Goal: Task Accomplishment & Management: Use online tool/utility

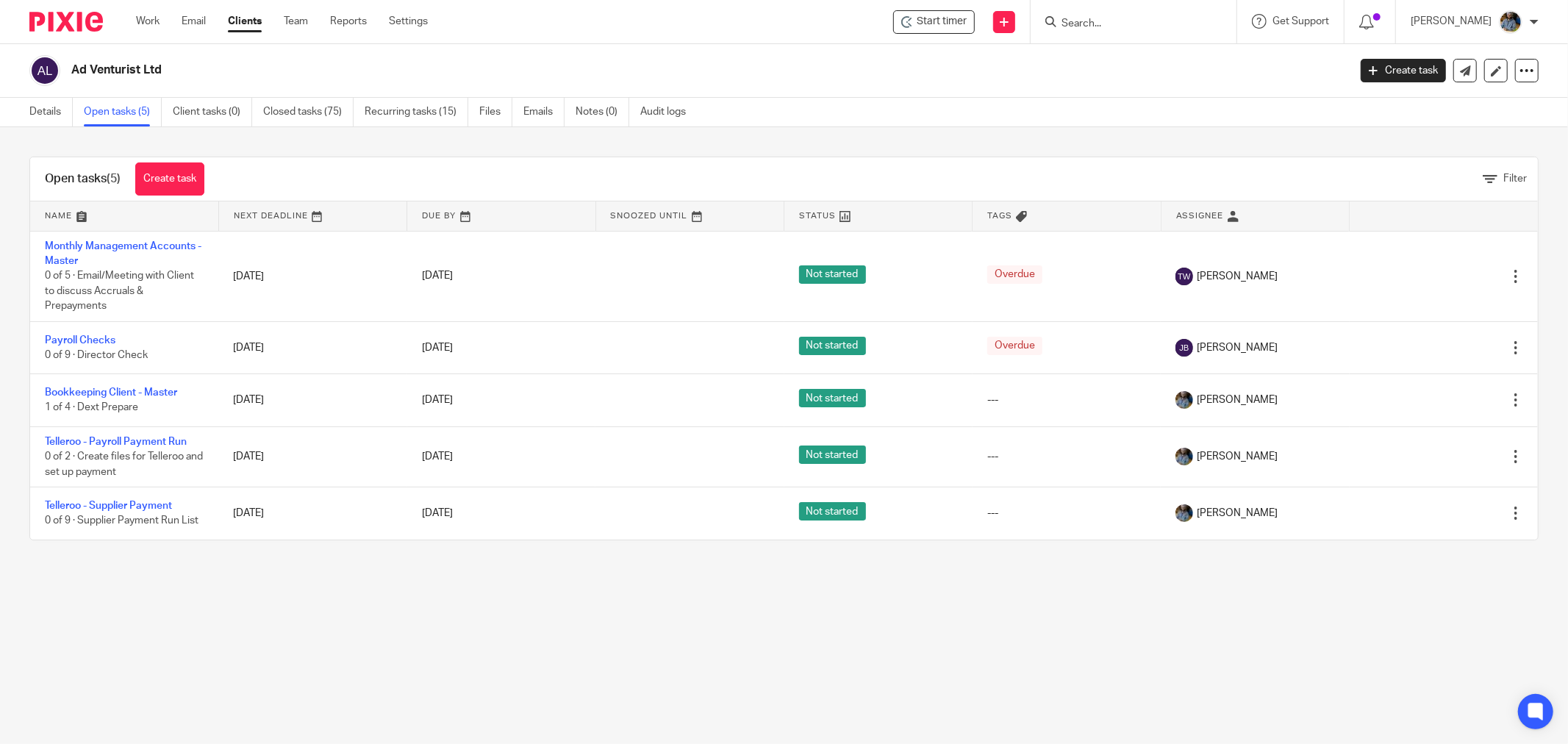
click at [688, 75] on h2 "Ad Venturist Ltd" at bounding box center [578, 70] width 1014 height 16
click at [928, 22] on span "Start timer" at bounding box center [941, 21] width 50 height 16
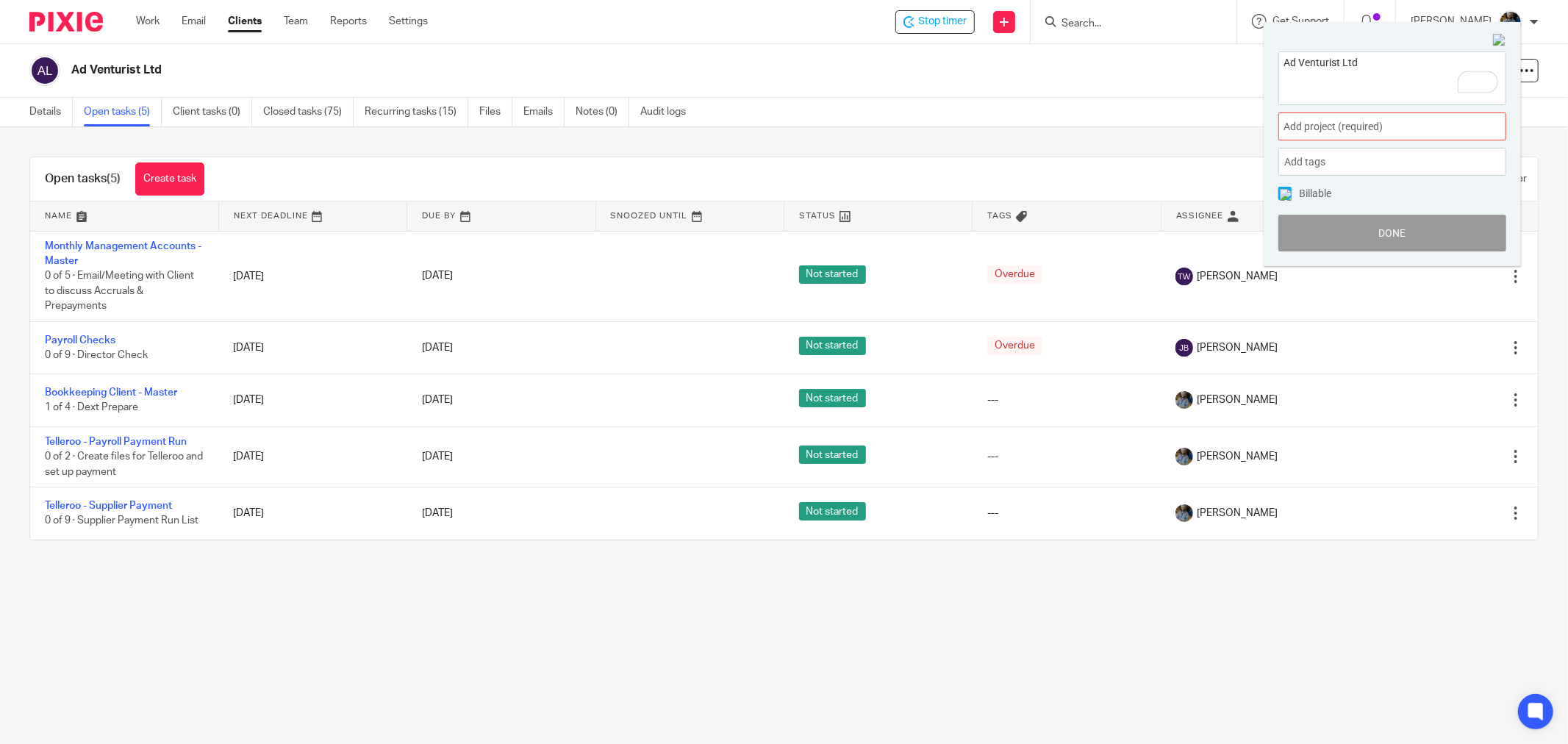
click at [1398, 127] on span "Add project (required) :" at bounding box center [1376, 127] width 185 height 16
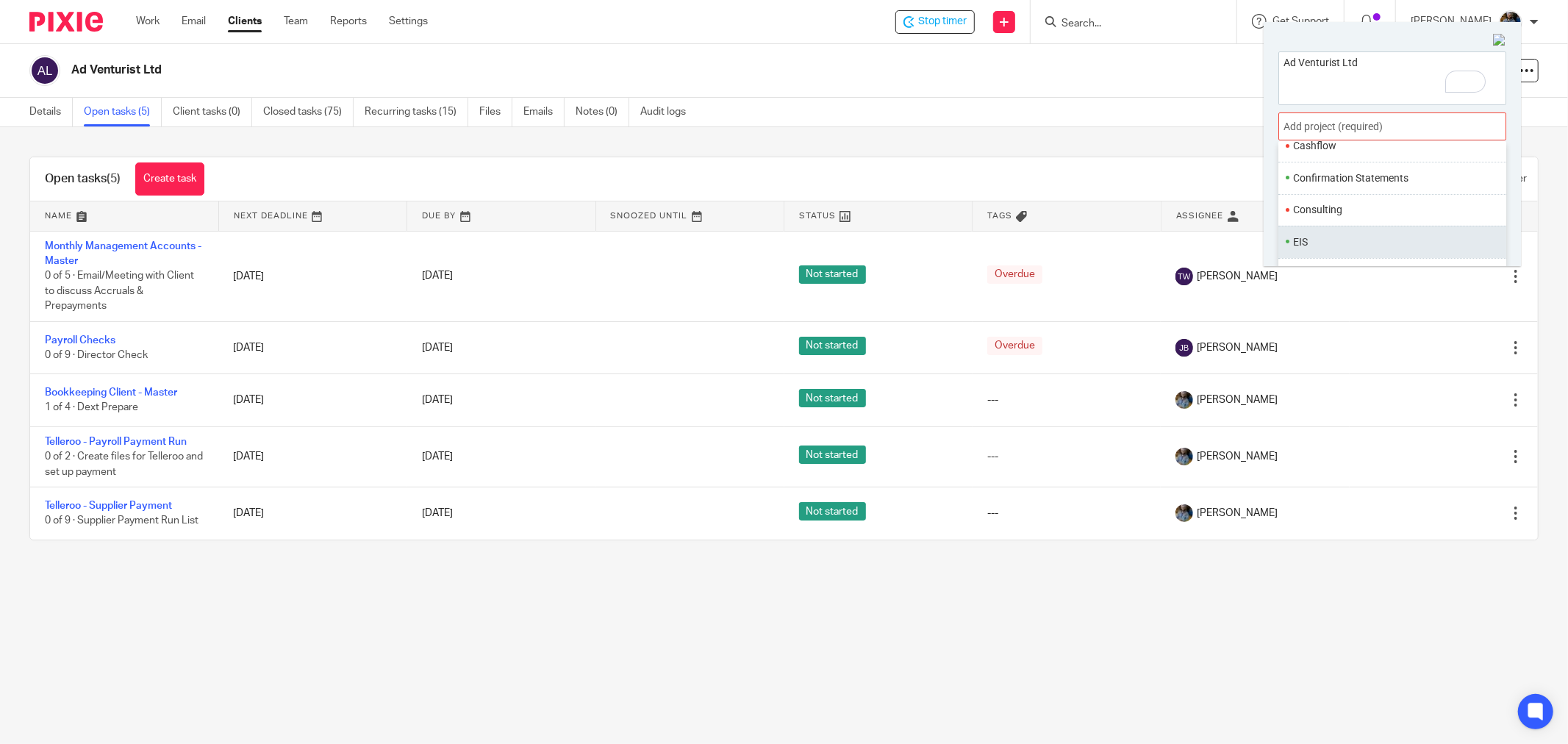
scroll to position [148, 0]
click at [1385, 157] on li "Bookkeeping" at bounding box center [1388, 150] width 192 height 16
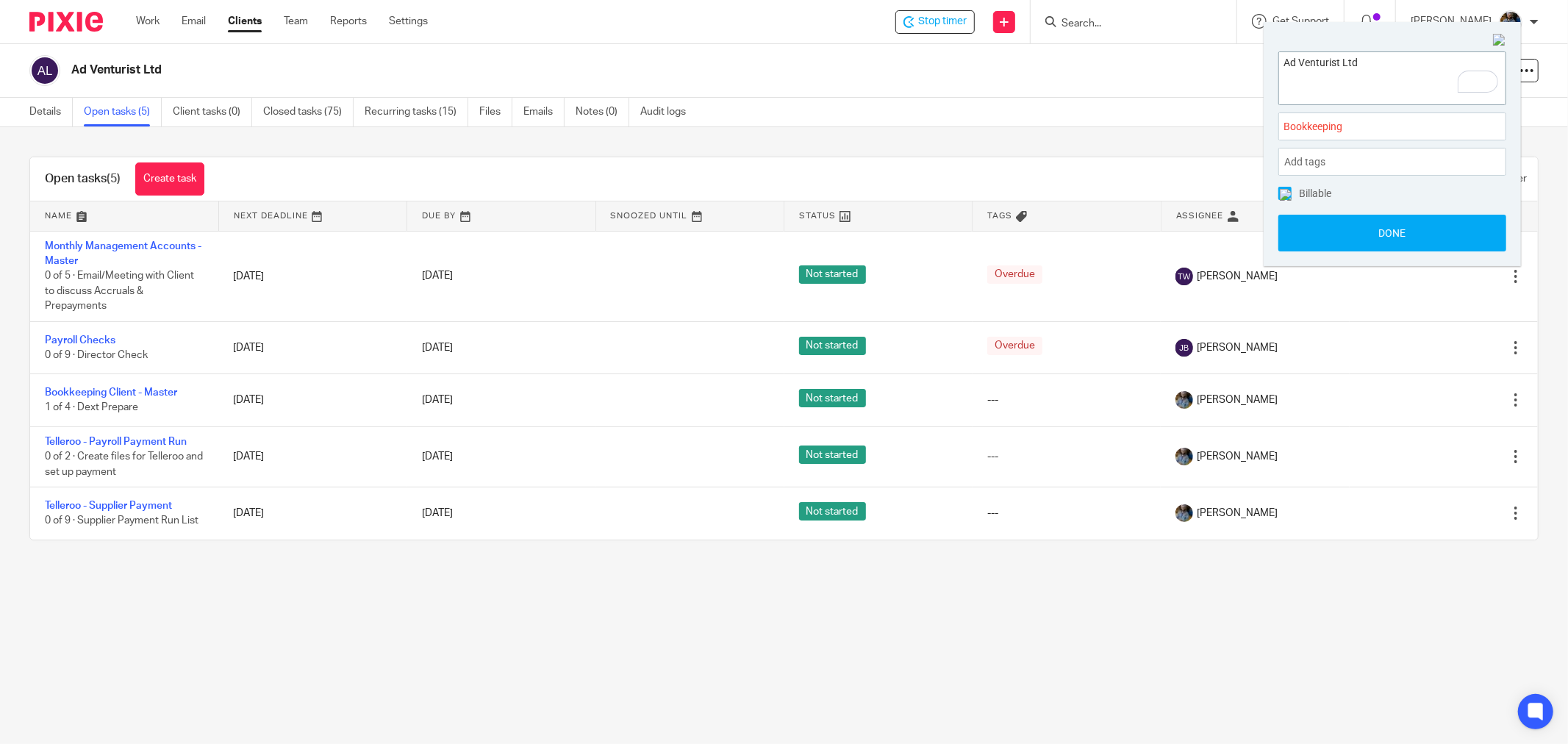
click at [1392, 77] on textarea "Ad Venturist Ltd" at bounding box center [1392, 76] width 226 height 48
click at [1382, 156] on div "Add tags" at bounding box center [1392, 161] width 228 height 28
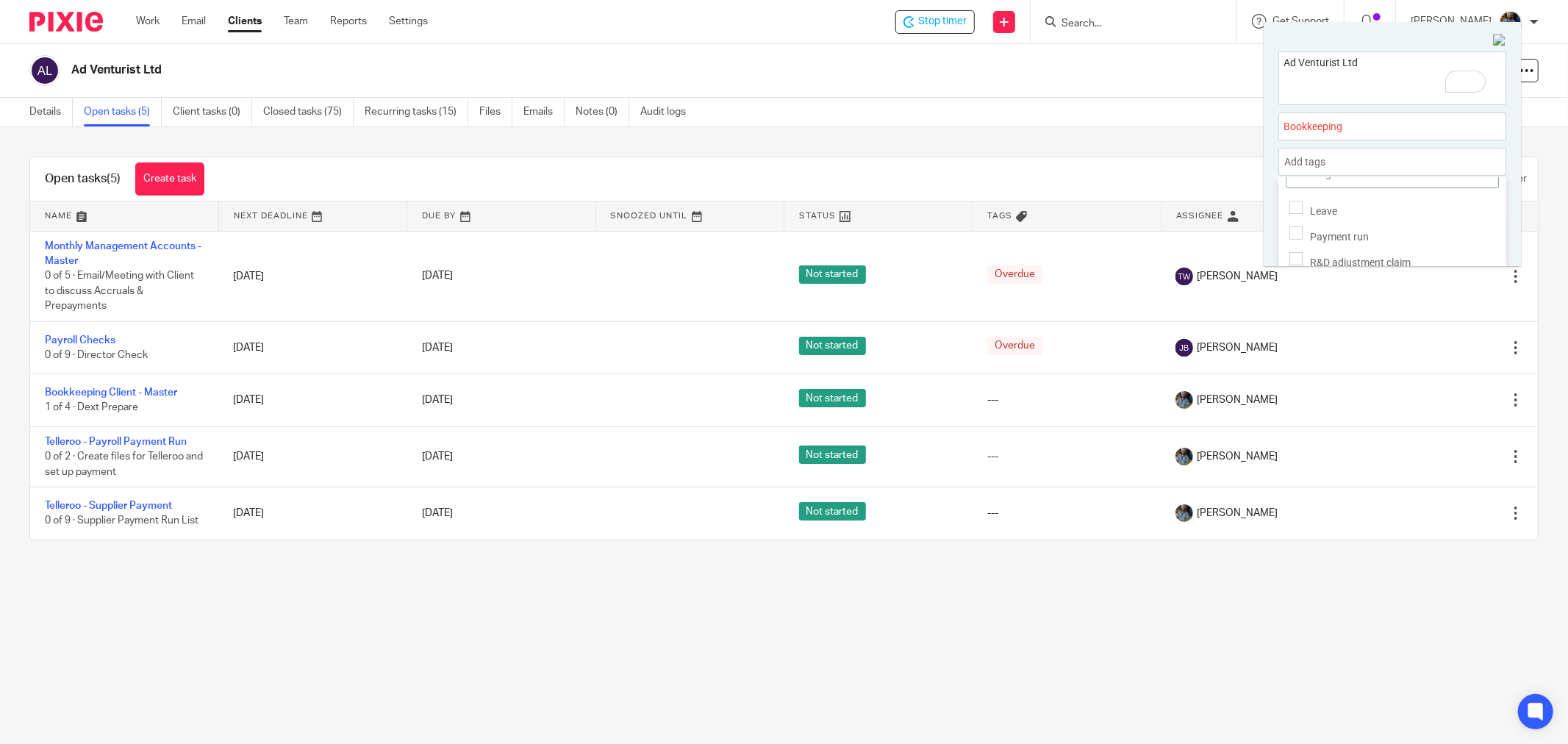
scroll to position [0, 0]
click at [1407, 193] on input at bounding box center [1392, 199] width 213 height 30
click at [1444, 161] on div "Add tags" at bounding box center [1392, 161] width 228 height 28
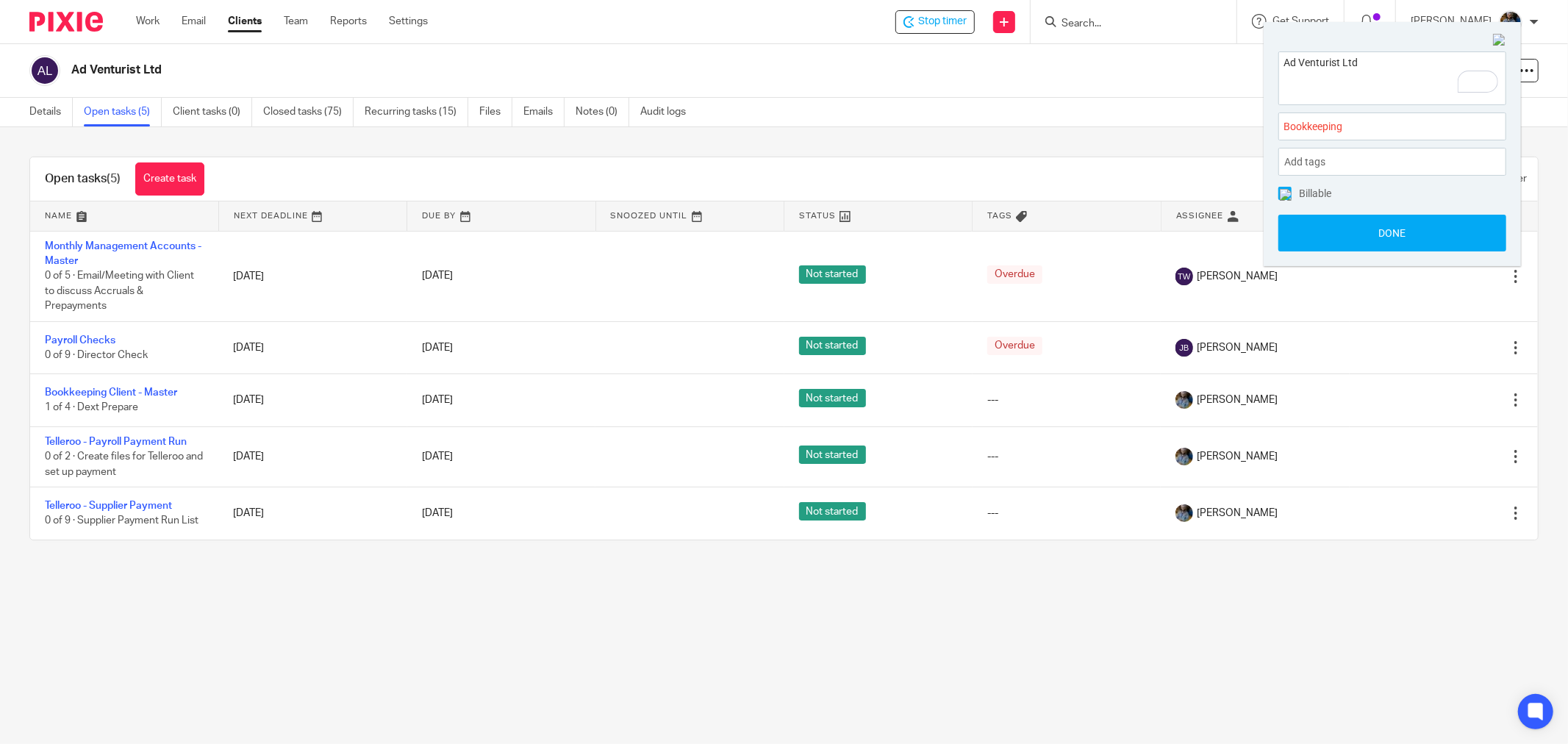
click at [1430, 116] on div "Bookkeeping :" at bounding box center [1392, 127] width 228 height 28
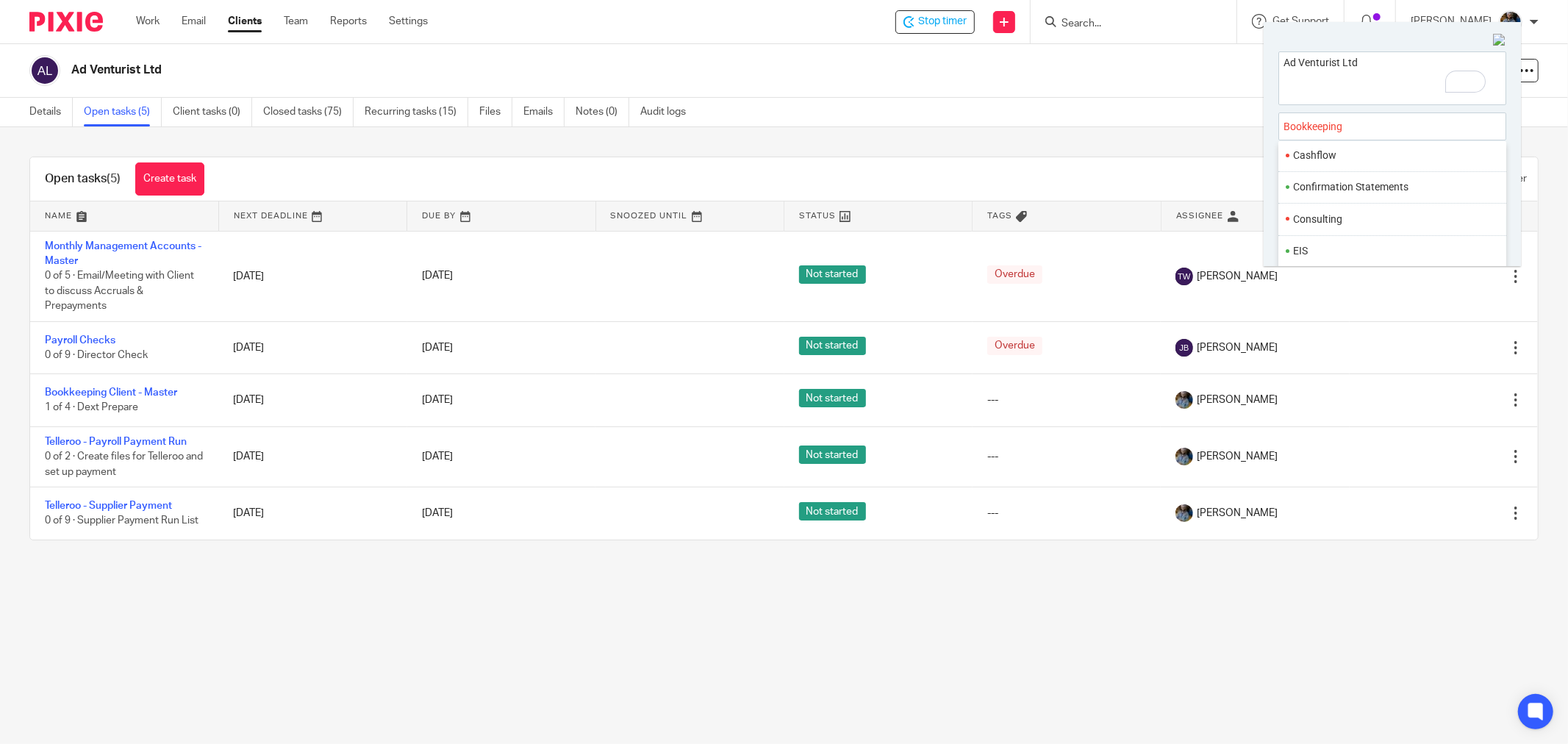
scroll to position [163, 0]
click at [1374, 62] on textarea "Ad Venturist Ltd" at bounding box center [1392, 76] width 226 height 48
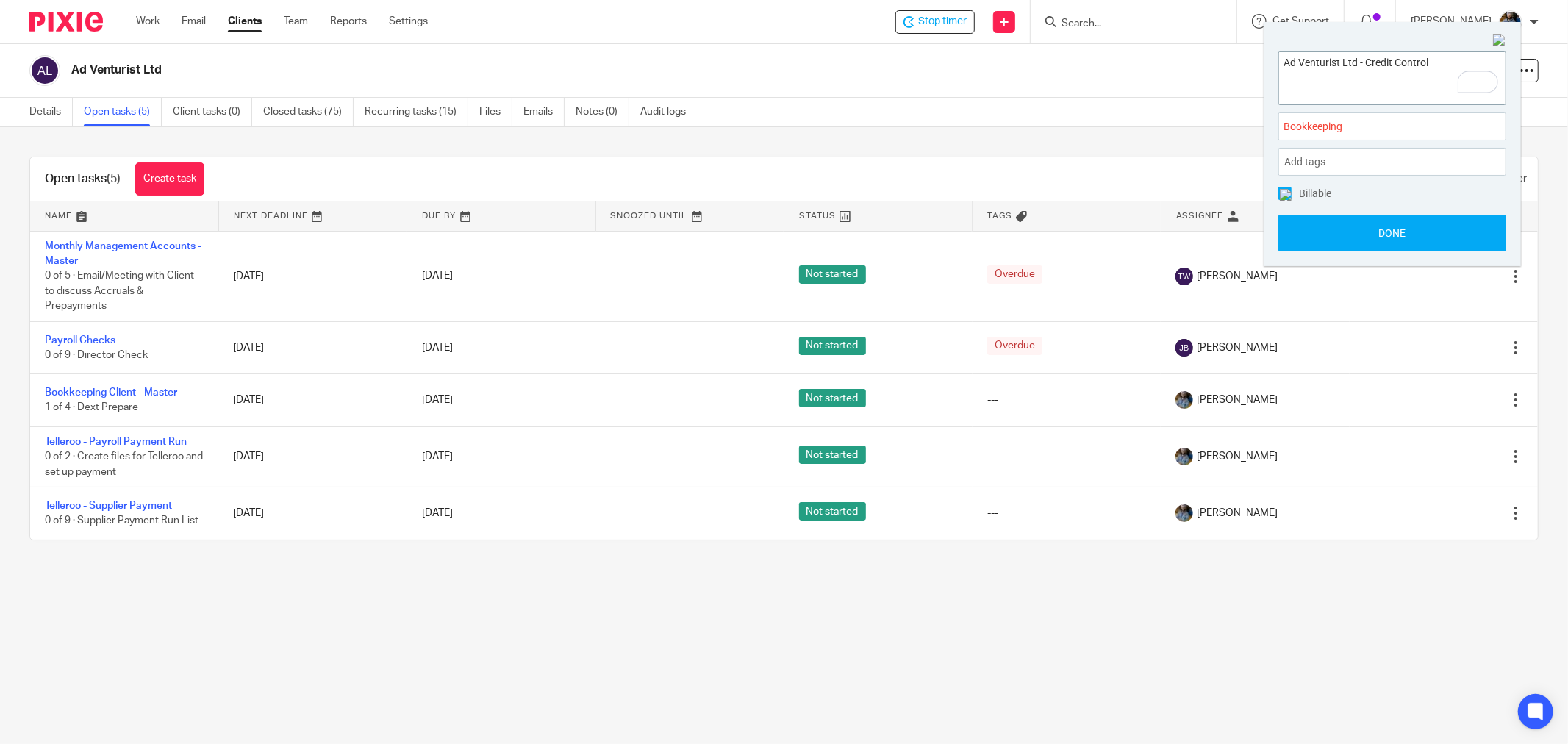
type textarea "Ad Venturist Ltd - Credit Control"
click at [1384, 124] on span "Bookkeeping :" at bounding box center [1376, 127] width 185 height 16
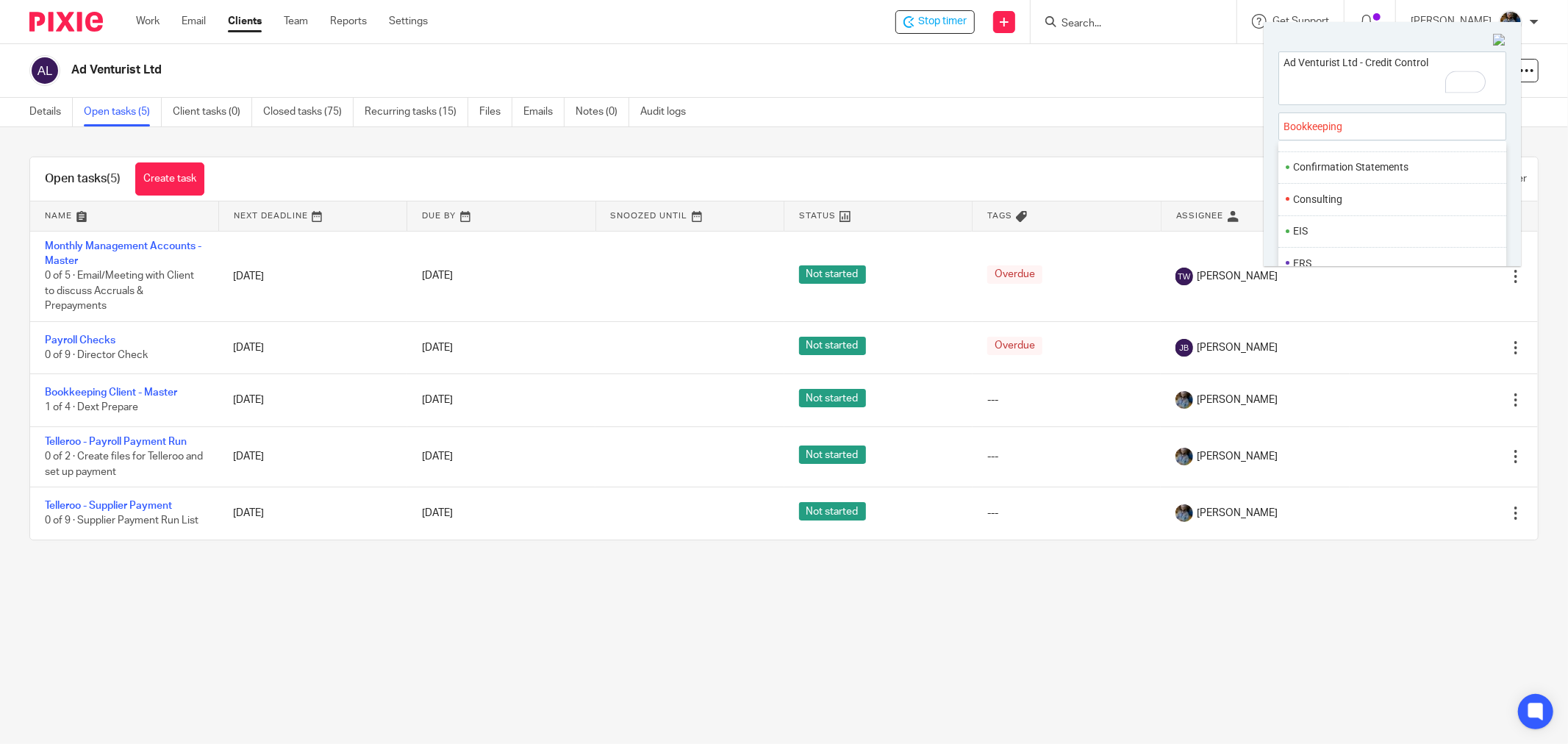
click at [1393, 204] on li "Consulting" at bounding box center [1388, 199] width 192 height 16
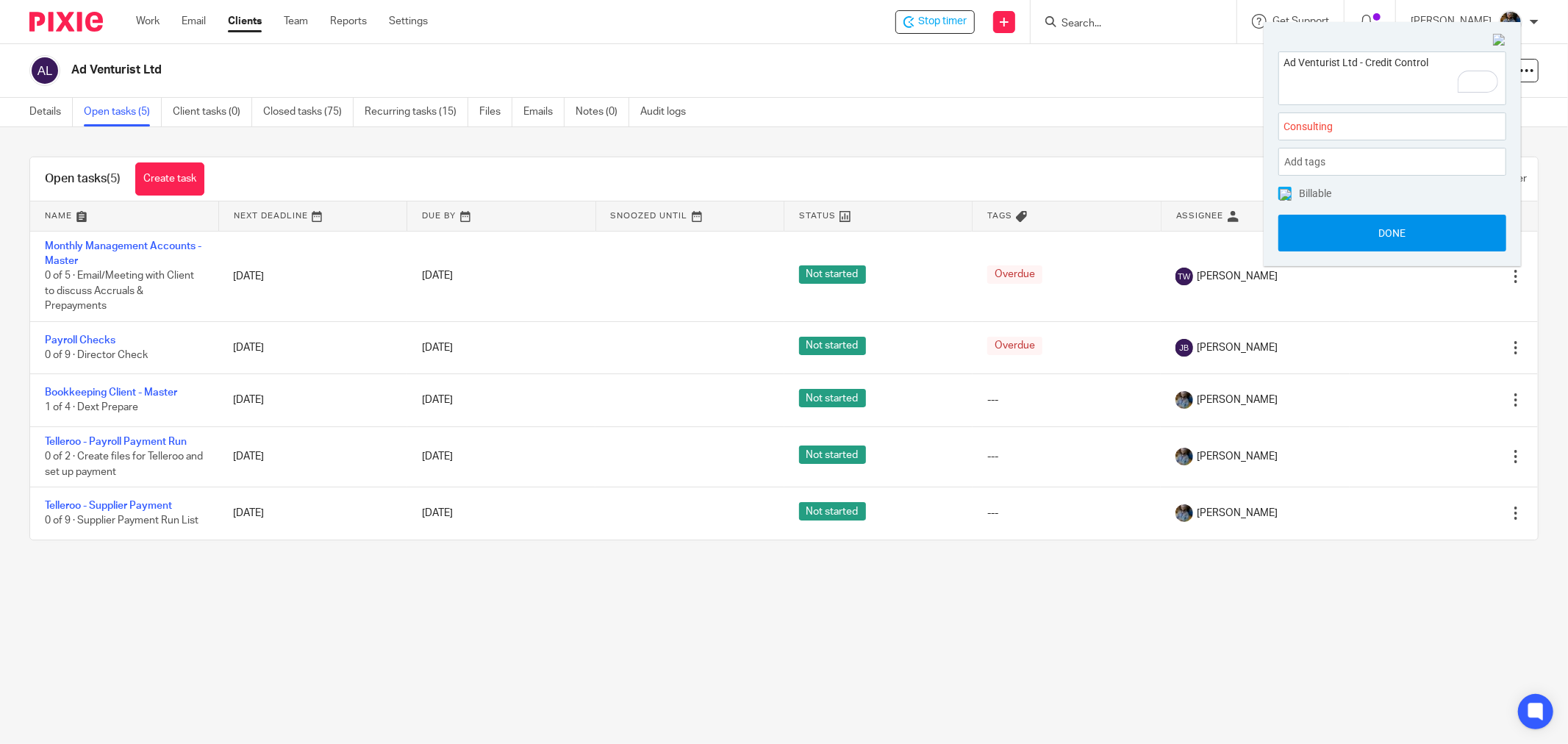
click at [1401, 234] on button "Done" at bounding box center [1392, 233] width 228 height 37
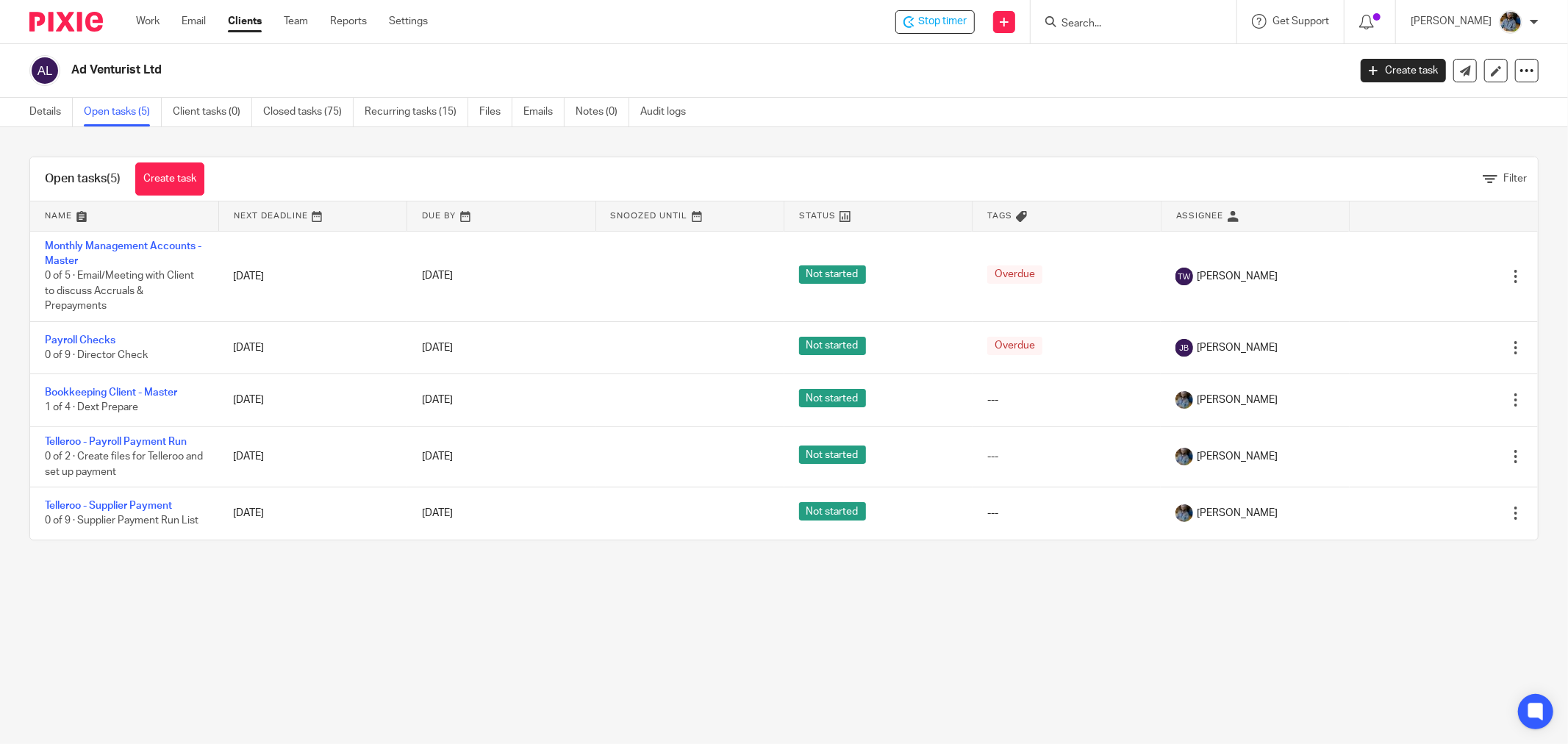
drag, startPoint x: 884, startPoint y: 96, endPoint x: 629, endPoint y: 11, distance: 268.8
click at [861, 94] on div "Ad Venturist Ltd Create task Update from Companies House Export data Merge Arch…" at bounding box center [784, 71] width 1568 height 54
click at [922, 89] on div "Ad Venturist Ltd Create task Update from Companies House Export data Merge Arch…" at bounding box center [784, 71] width 1568 height 54
click at [54, 115] on link "Details" at bounding box center [51, 112] width 44 height 29
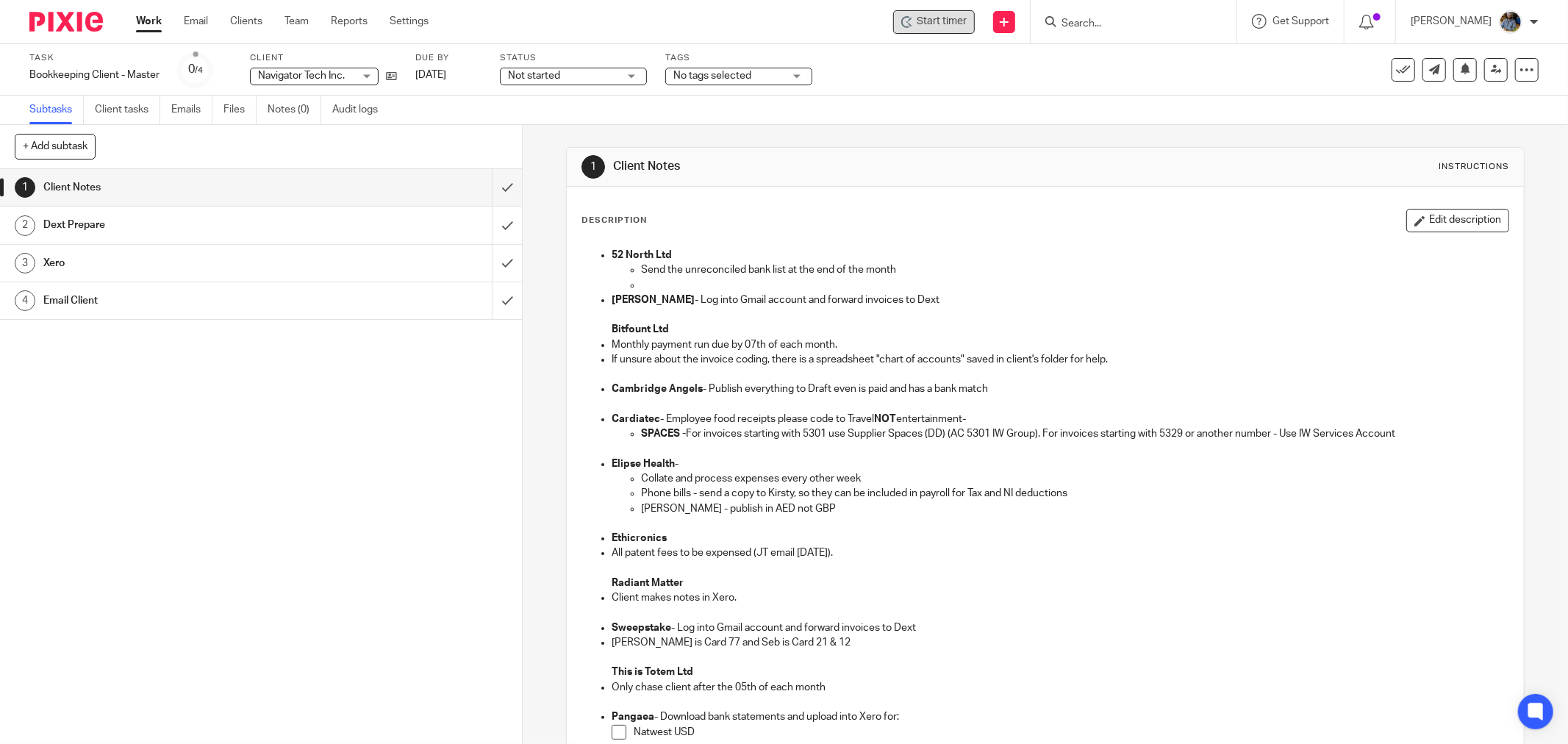
click at [954, 26] on span "Start timer" at bounding box center [941, 21] width 50 height 16
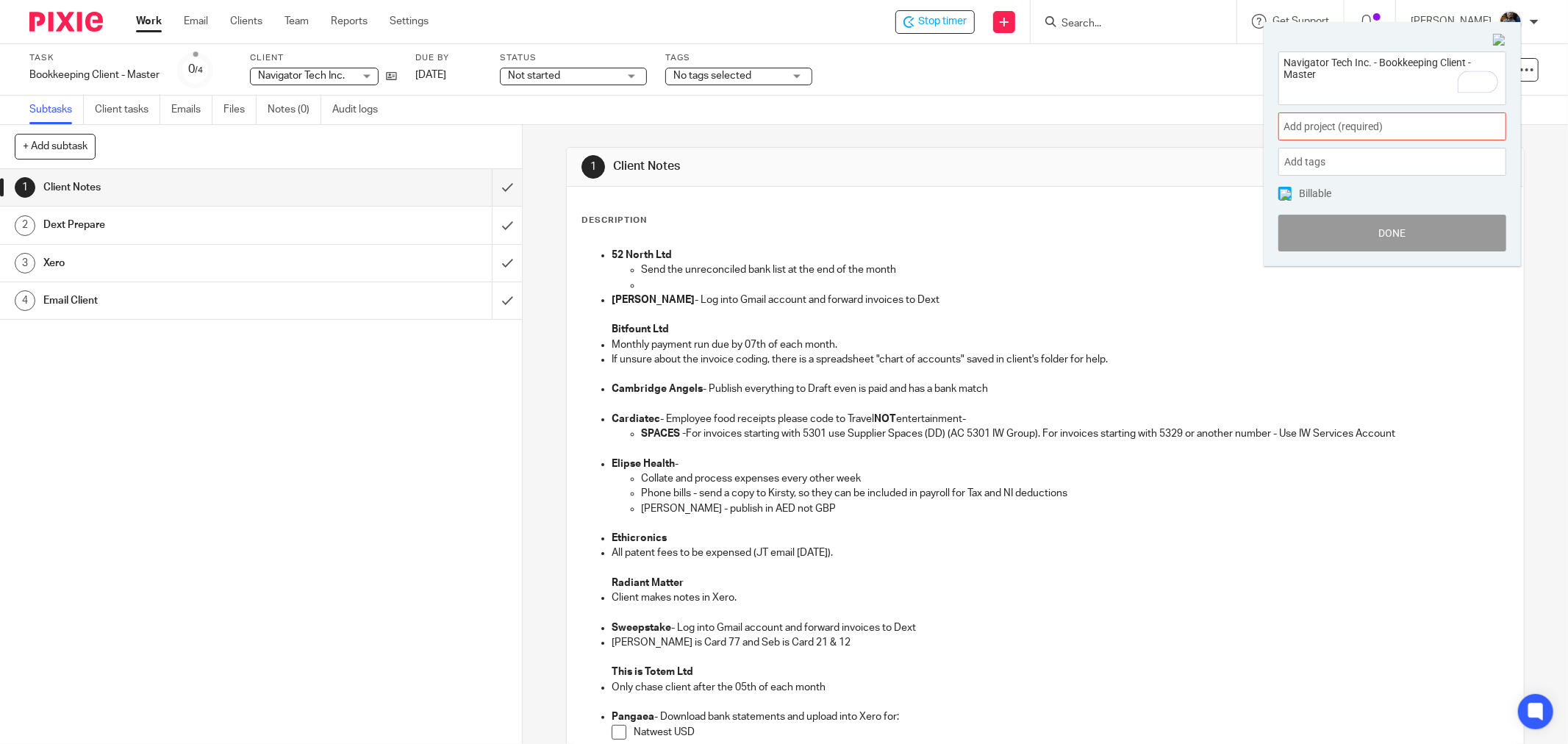
click at [1398, 118] on div "Add project (required) :" at bounding box center [1392, 127] width 228 height 28
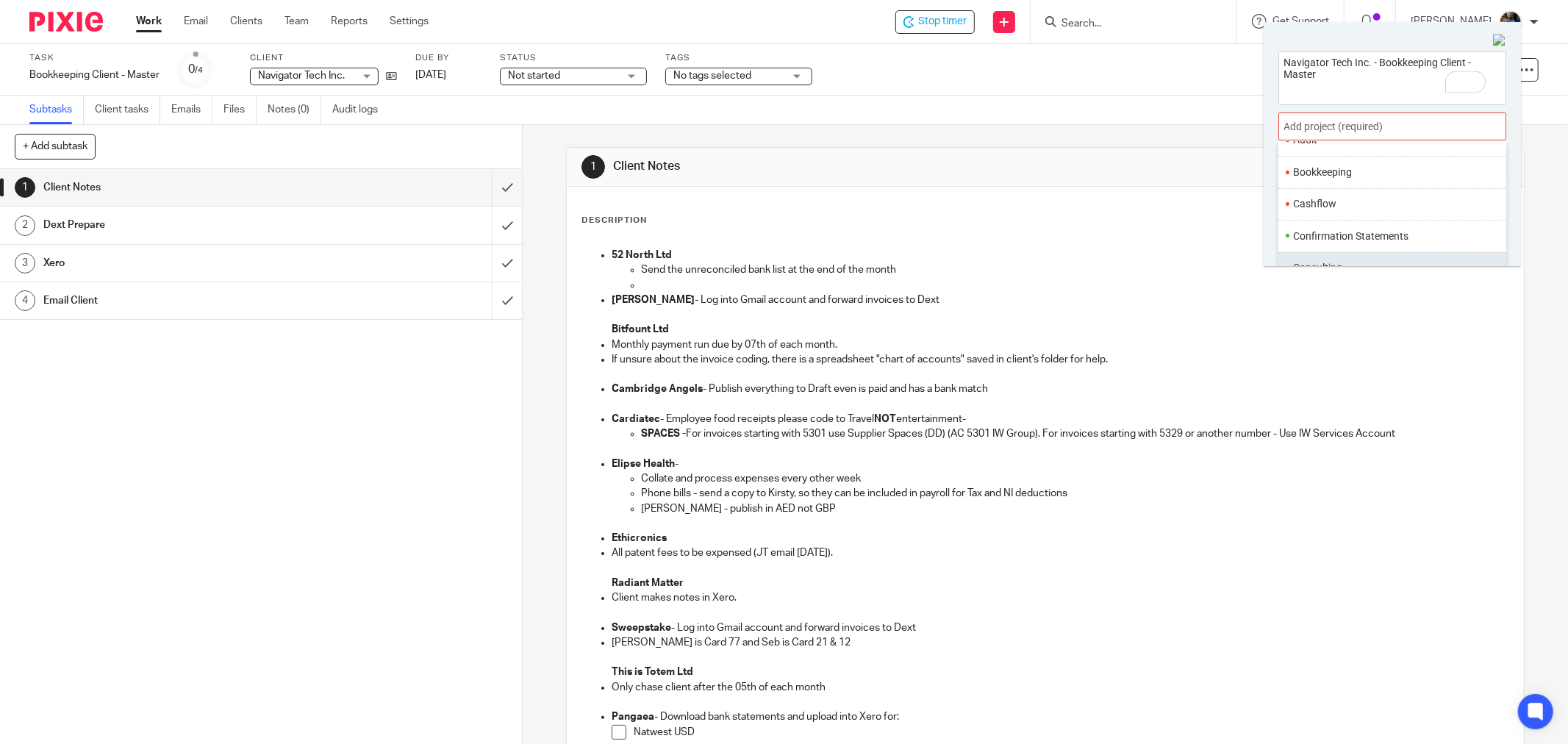
scroll to position [163, 0]
click at [1369, 230] on li "Consulting" at bounding box center [1388, 231] width 192 height 16
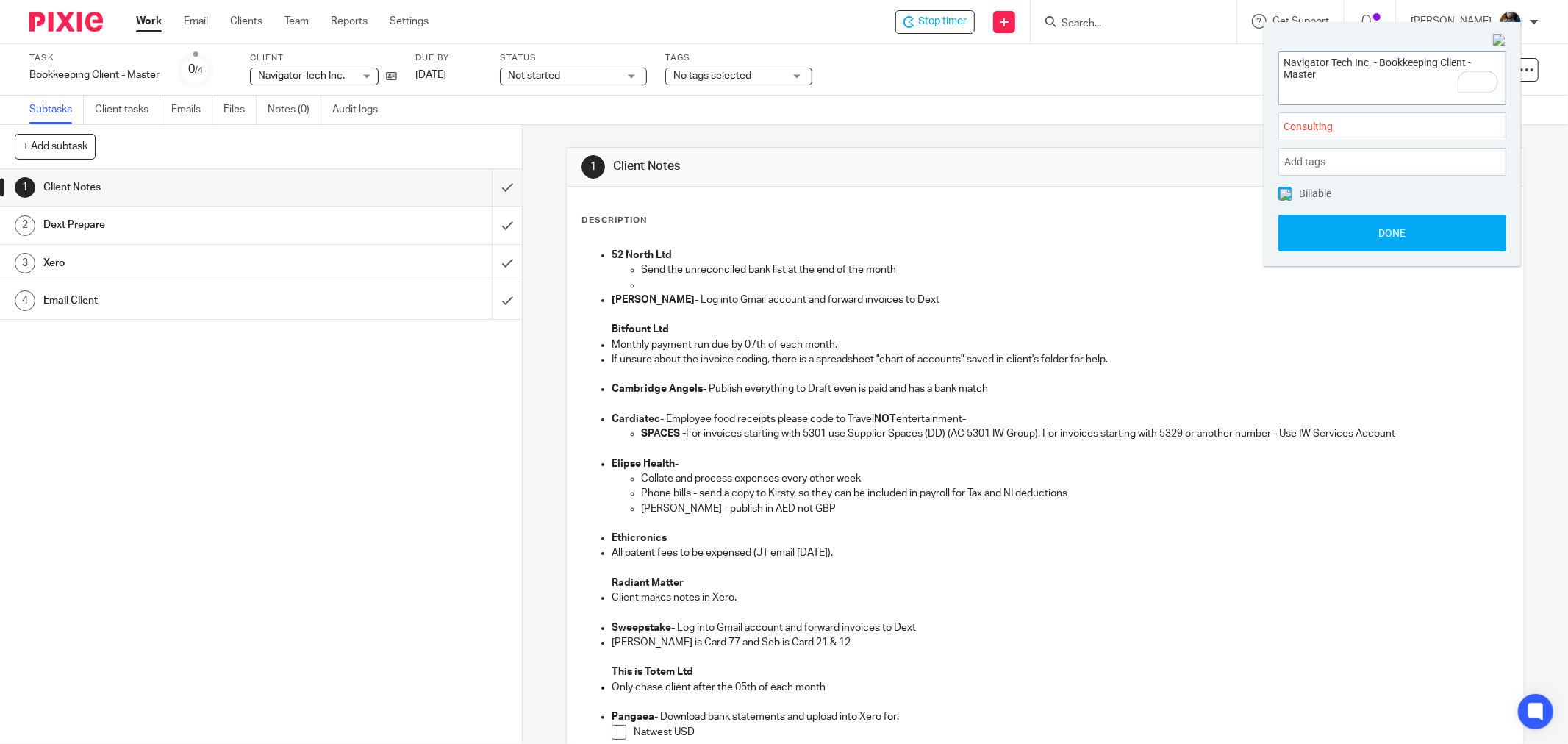
click at [1370, 78] on textarea "Navigator Tech Inc. - Bookkeeping Client - Master" at bounding box center [1392, 76] width 226 height 48
drag, startPoint x: 1380, startPoint y: 63, endPoint x: 1449, endPoint y: 83, distance: 71.8
click at [1449, 83] on textarea "Navigator Tech Inc. - Bookkeeping Client - Master" at bounding box center [1392, 76] width 226 height 48
click at [1388, 96] on textarea "Navigator Tech Inc. - Credit Control" at bounding box center [1392, 76] width 226 height 48
type textarea "Navigator Tech Inc. - Credit Control"
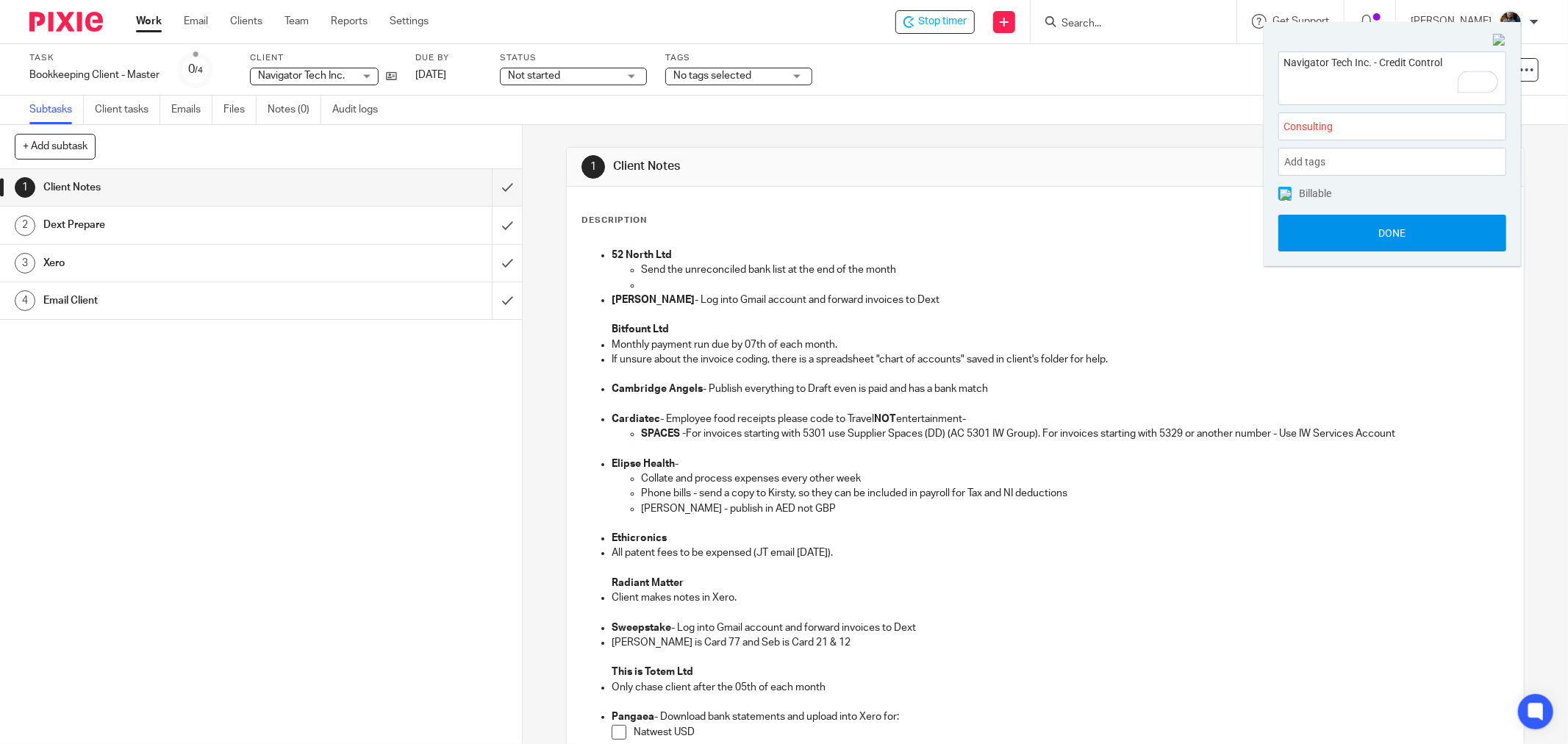
click at [1392, 232] on button "Done" at bounding box center [1392, 233] width 228 height 37
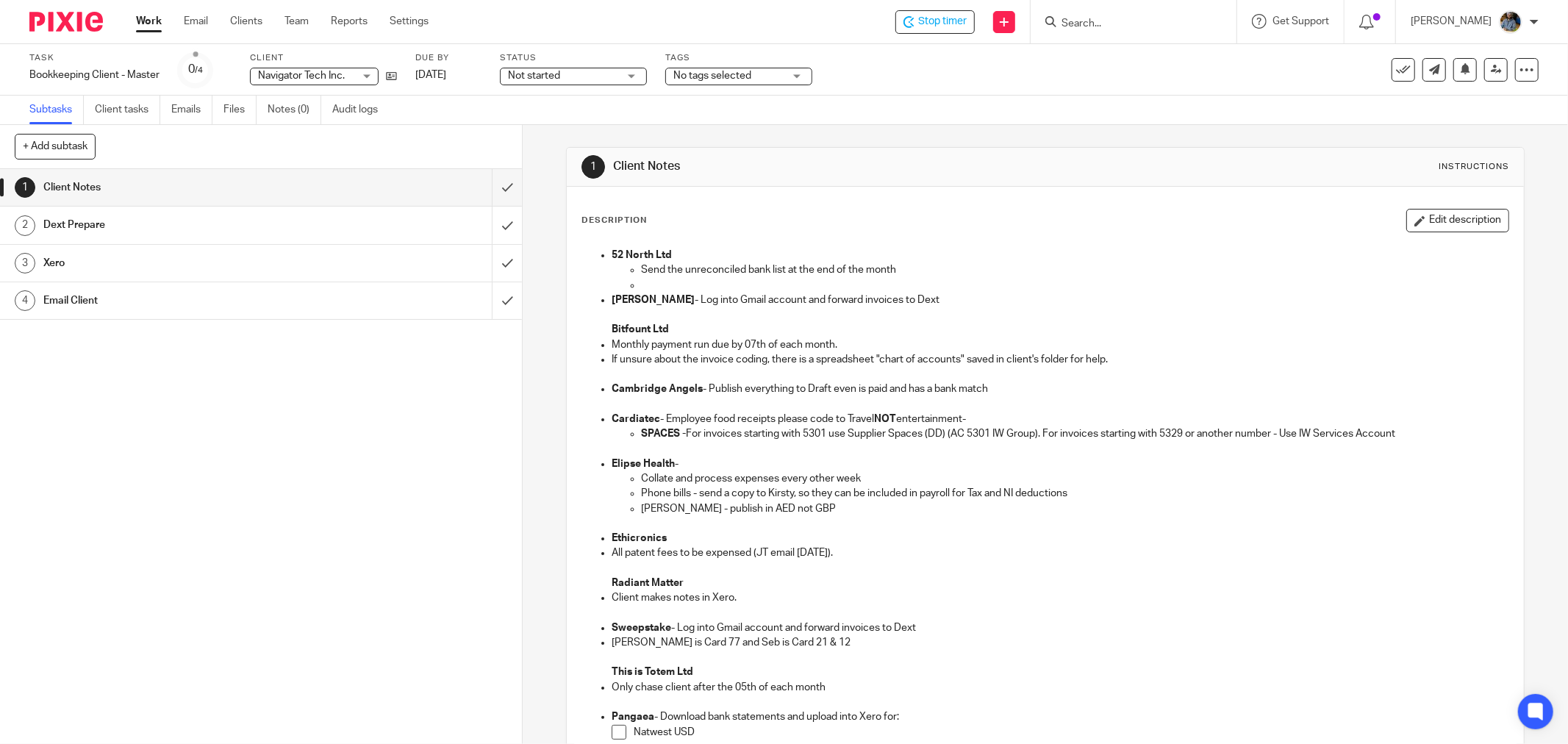
click at [889, 208] on div "Description Edit description 52 North Ltd Send the unreconciled bank list at th…" at bounding box center [1045, 636] width 957 height 898
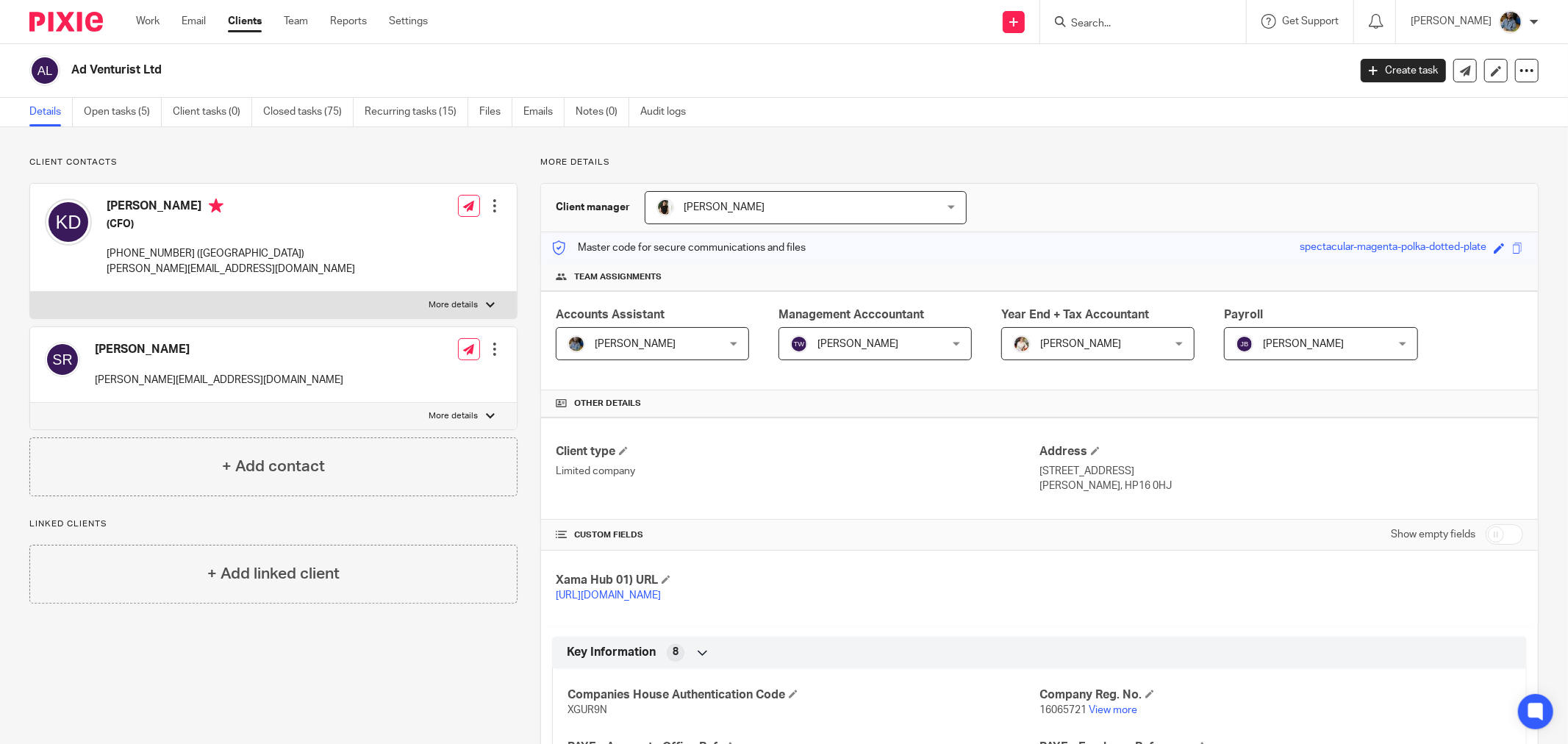
scroll to position [704, 0]
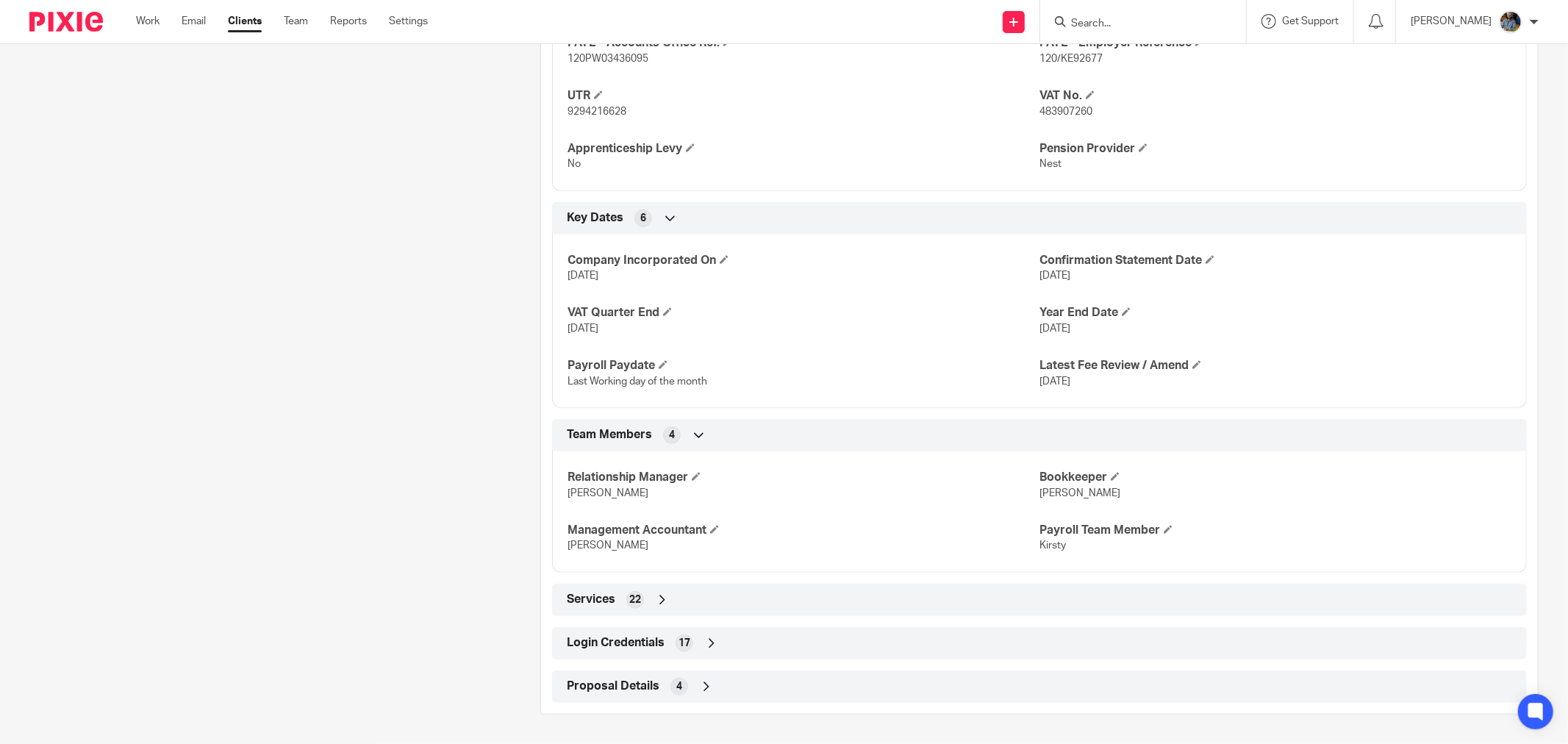
click at [630, 650] on span "Login Credentials" at bounding box center [615, 643] width 98 height 16
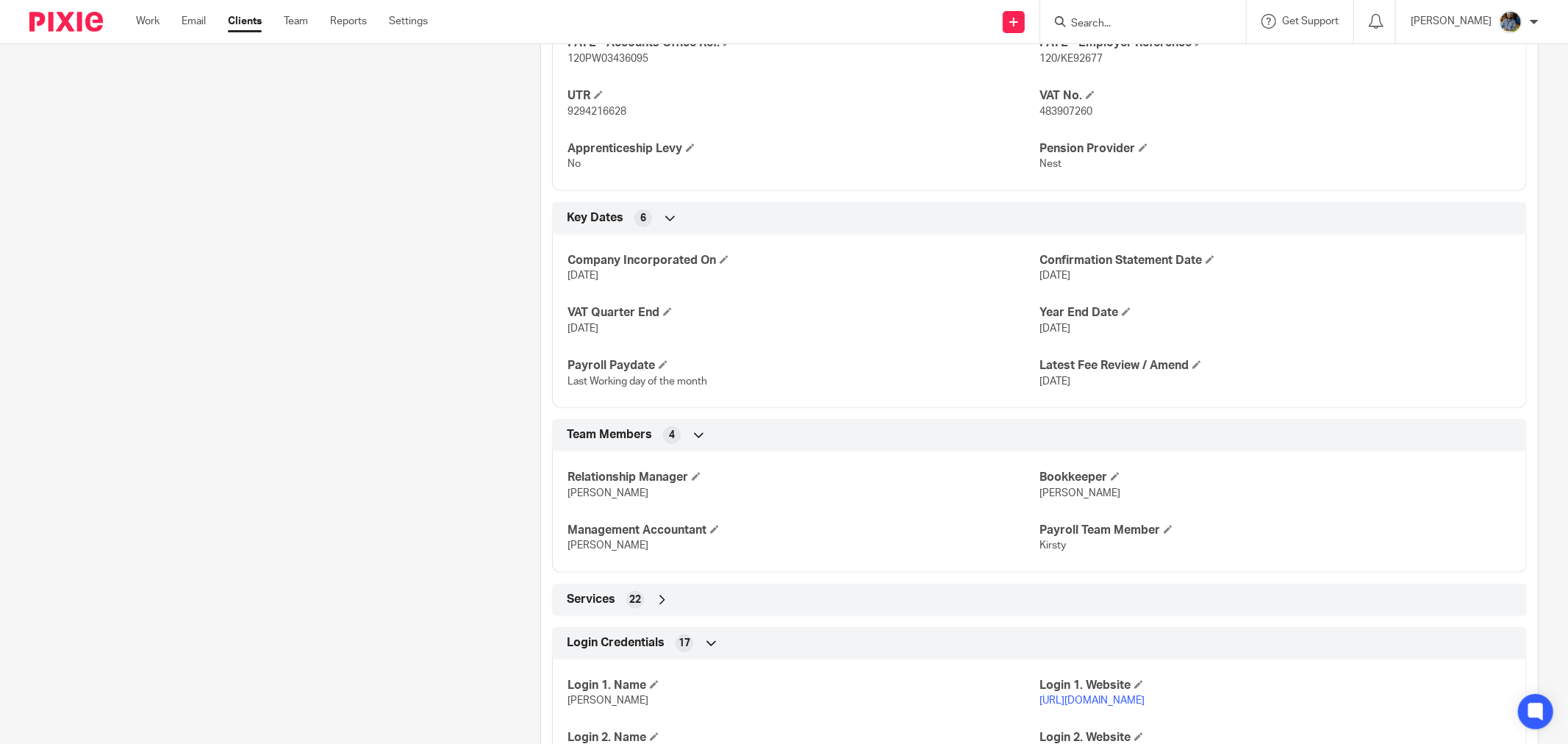
scroll to position [1196, 0]
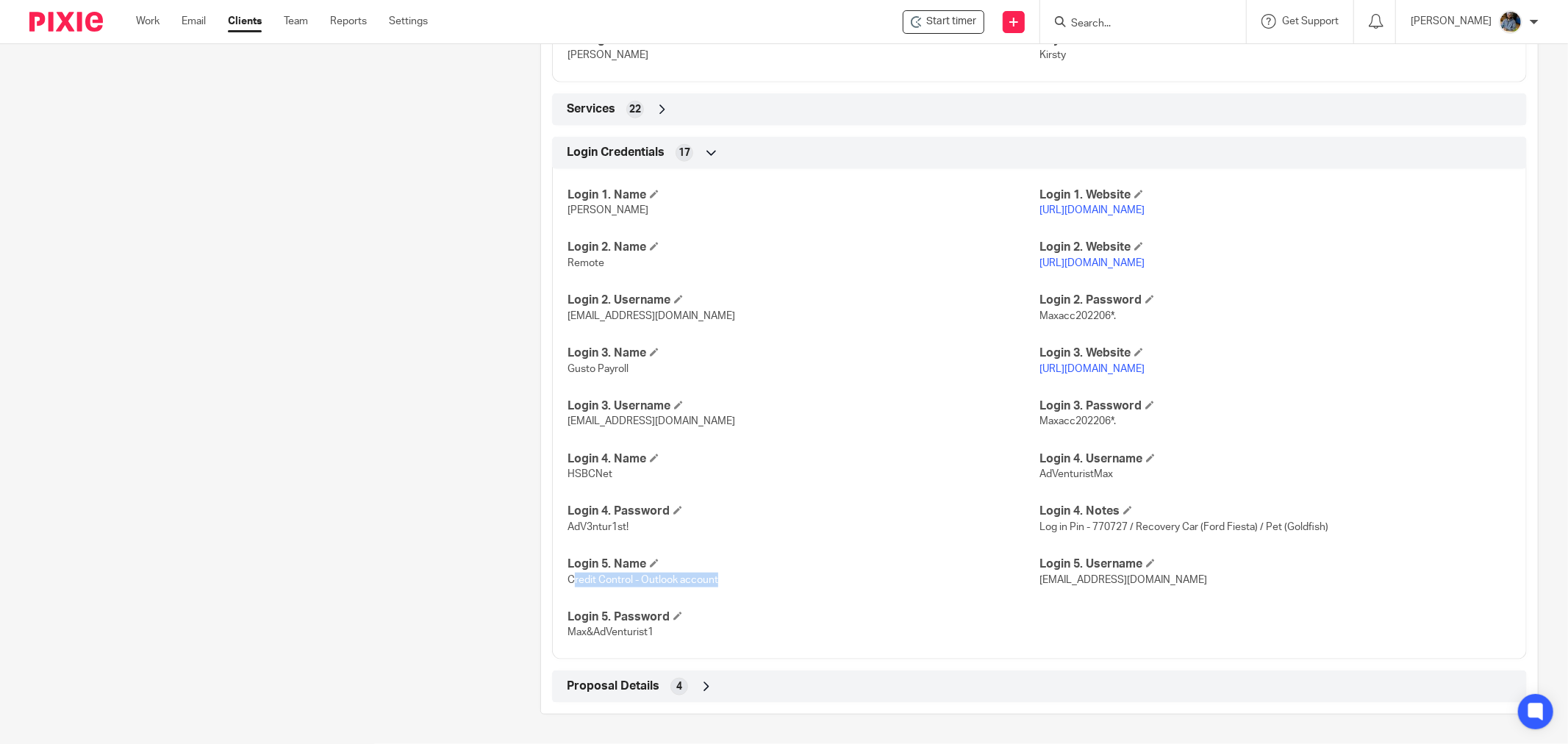
drag, startPoint x: 567, startPoint y: 581, endPoint x: 755, endPoint y: 586, distance: 188.1
click at [758, 584] on p "Credit Control - Outlook account" at bounding box center [803, 580] width 472 height 15
drag, startPoint x: 914, startPoint y: 608, endPoint x: 1024, endPoint y: 596, distance: 110.7
click at [922, 606] on div "Login 1. Name Shared Folder Login 1. Website [URL][DOMAIN_NAME] Login 2. Name R…" at bounding box center [1039, 409] width 975 height 502
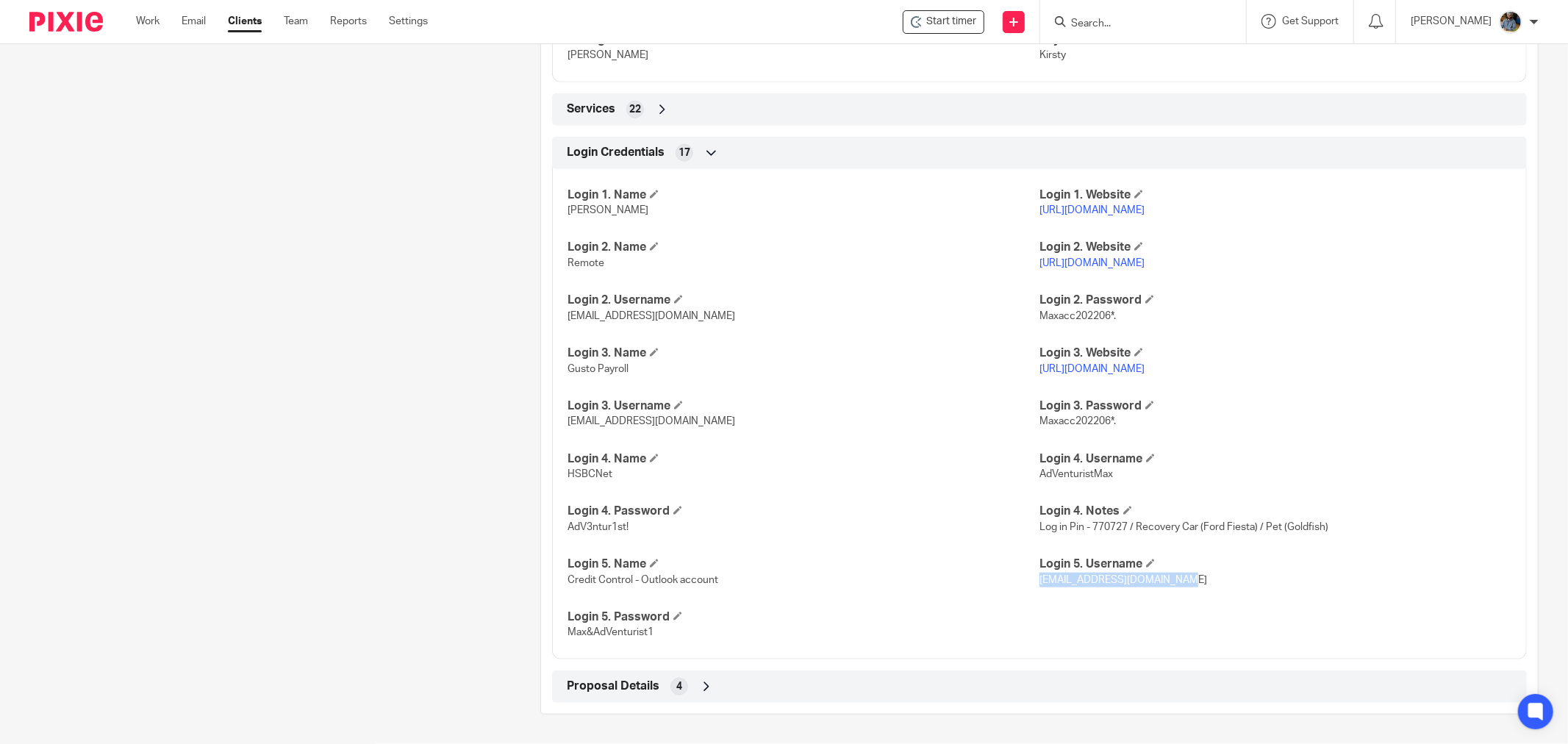
drag, startPoint x: 1164, startPoint y: 582, endPoint x: 1032, endPoint y: 585, distance: 132.0
click at [1039, 585] on p "[EMAIL_ADDRESS][DOMAIN_NAME]" at bounding box center [1275, 580] width 472 height 15
copy span "[EMAIL_ADDRESS][DOMAIN_NAME]"
click at [688, 596] on div "Login 1. Name Shared Folder Login 1. Website [URL][DOMAIN_NAME] Login 2. Name R…" at bounding box center [1039, 409] width 975 height 502
drag, startPoint x: 653, startPoint y: 634, endPoint x: 567, endPoint y: 636, distance: 86.0
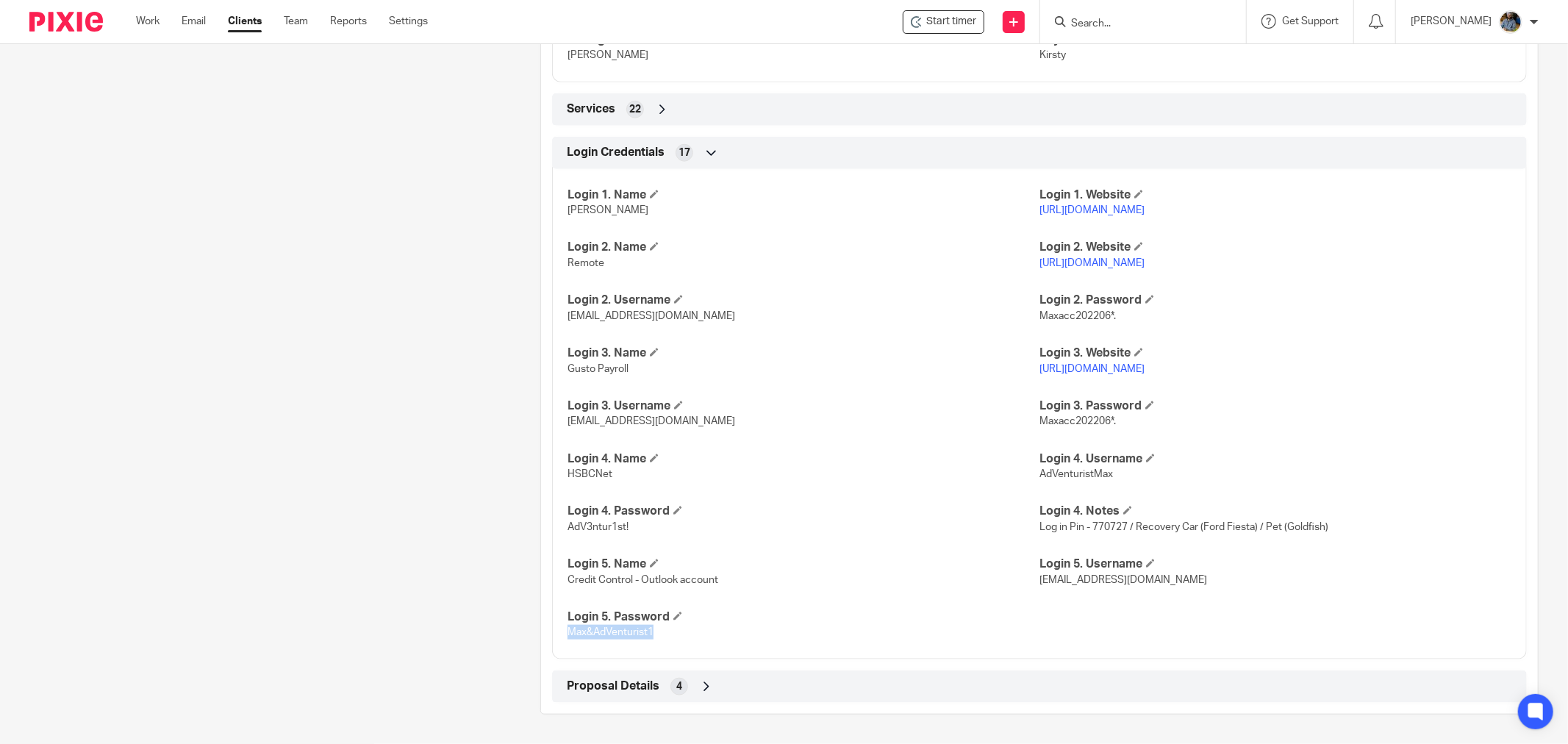
click at [567, 636] on p "Max&AdVenturist1" at bounding box center [803, 633] width 472 height 15
copy span "Max&AdVenturist1"
click at [847, 511] on h4 "Login 4. Password" at bounding box center [803, 511] width 472 height 16
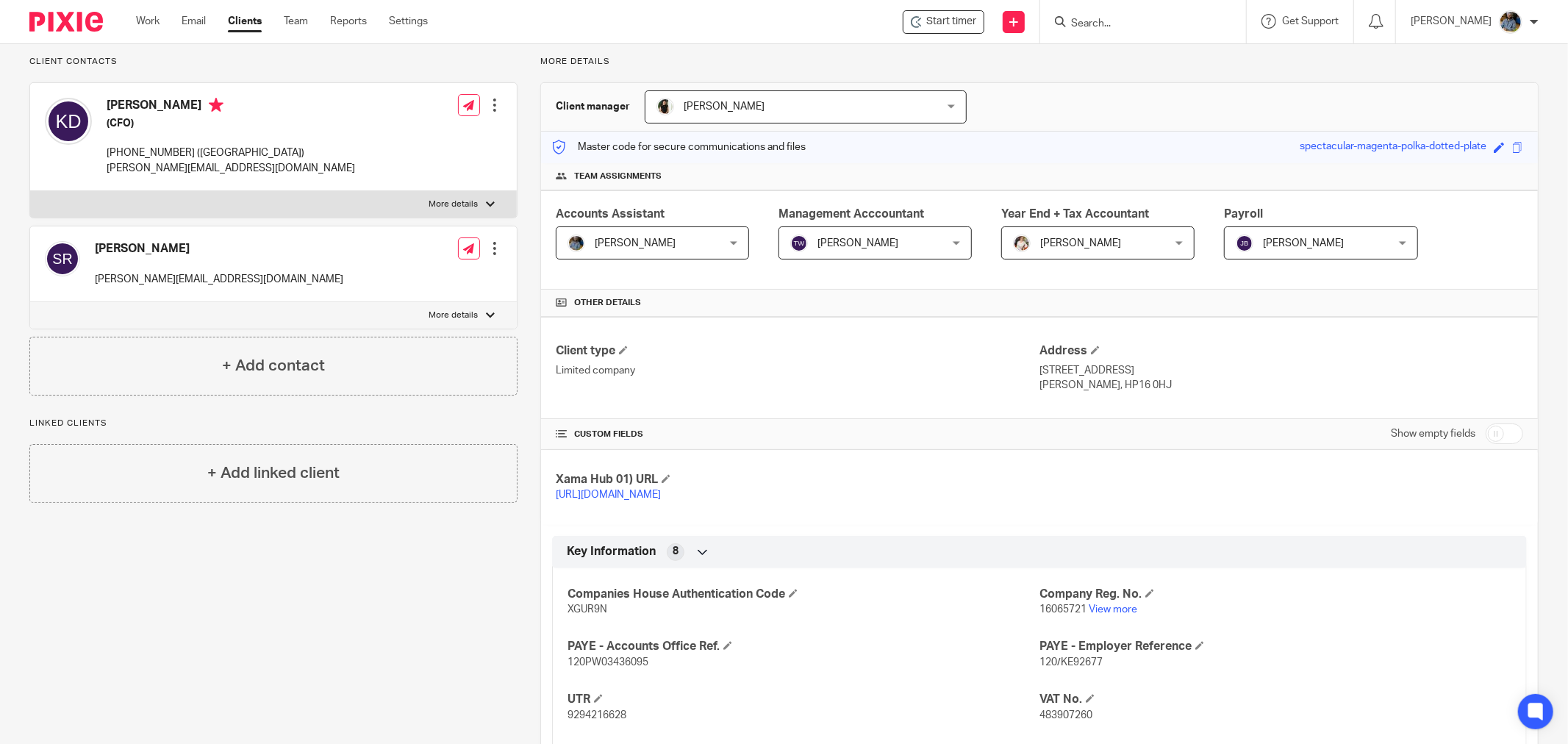
scroll to position [0, 0]
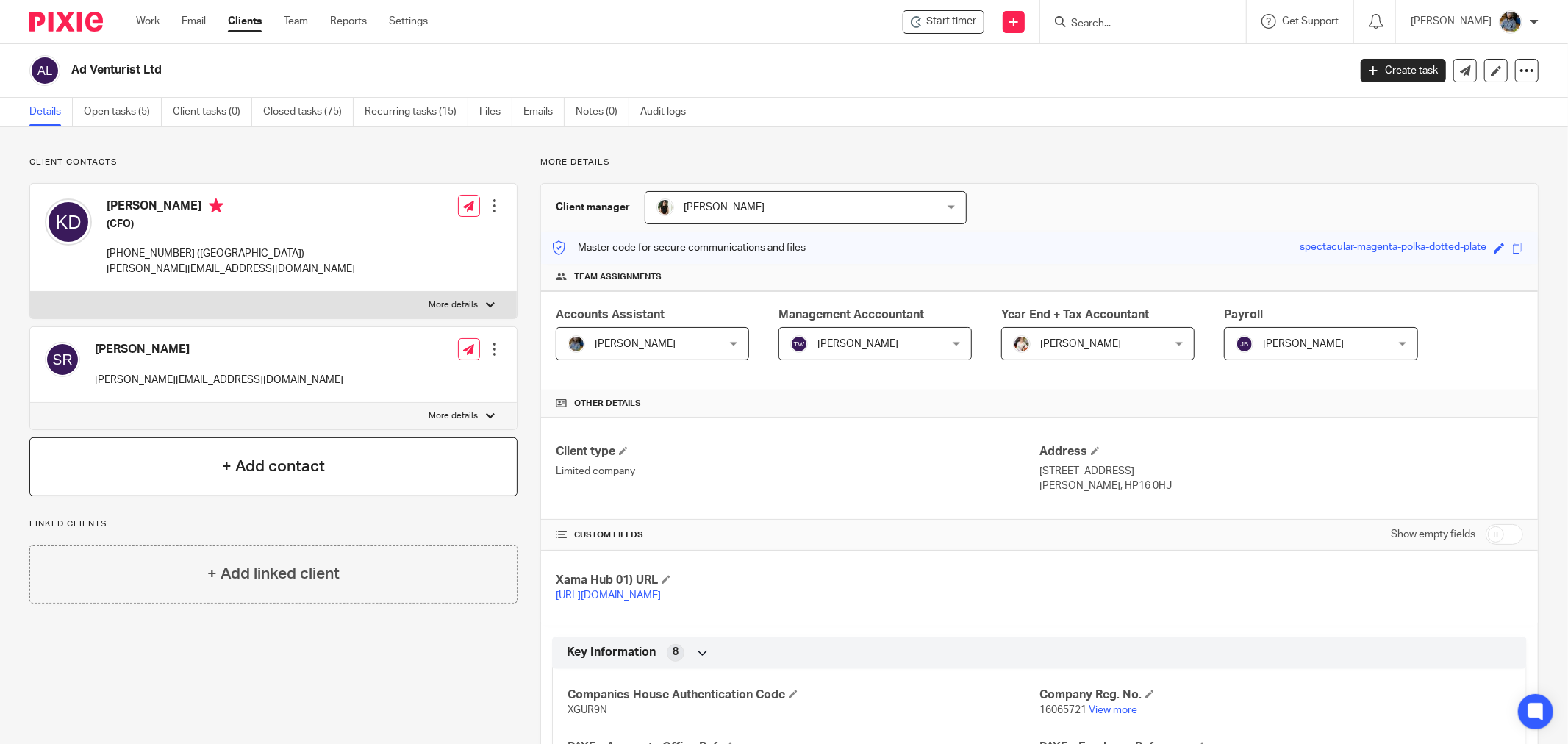
drag, startPoint x: 221, startPoint y: 454, endPoint x: 196, endPoint y: 367, distance: 90.5
click at [218, 452] on div "+ Add contact" at bounding box center [273, 466] width 488 height 58
